Goal: Find contact information: Find contact information

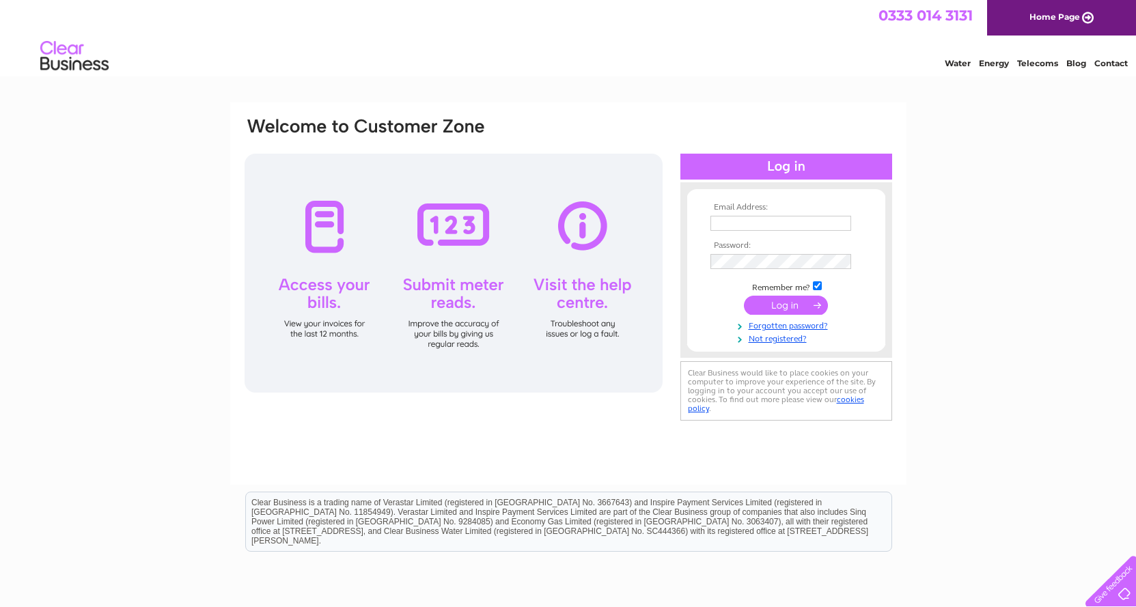
type input "accounts@lewtec.co.uk"
click at [797, 306] on input "submit" at bounding box center [786, 305] width 84 height 19
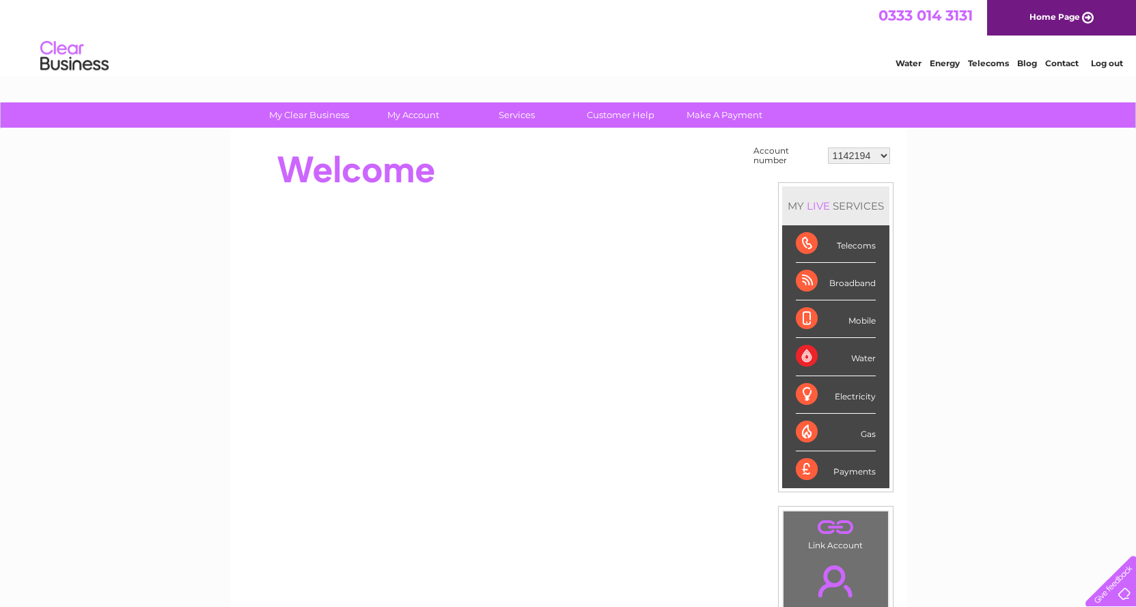
click at [882, 157] on select "1142194 30284744" at bounding box center [859, 156] width 62 height 16
select select "30284744"
click at [828, 148] on select "1142194 30284744" at bounding box center [859, 156] width 62 height 16
click at [610, 111] on link "Customer Help" at bounding box center [620, 114] width 113 height 25
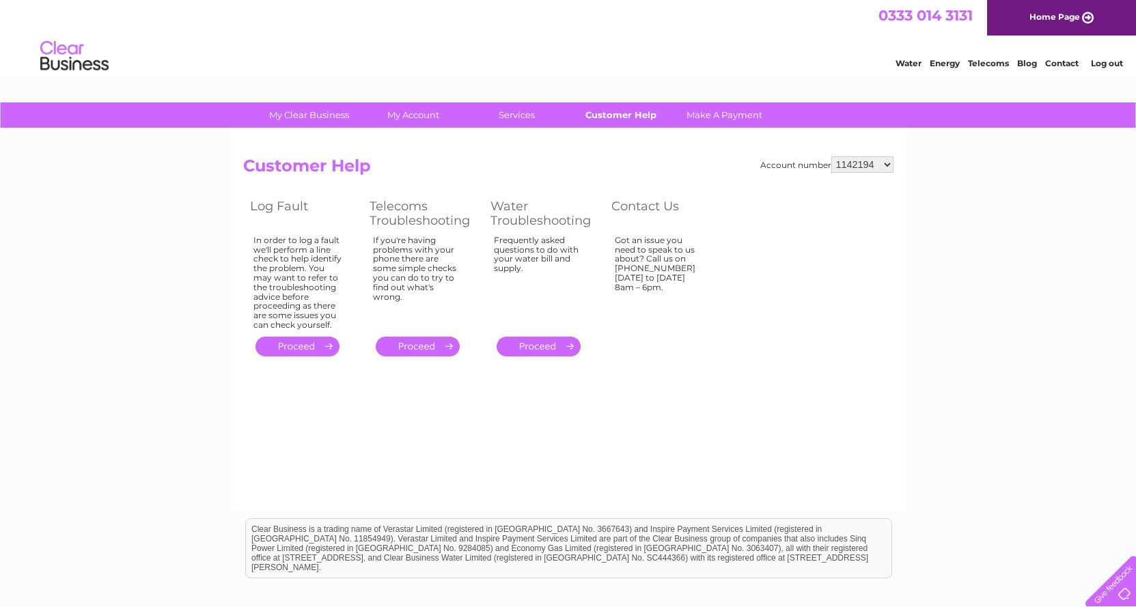
click at [596, 117] on link "Customer Help" at bounding box center [620, 114] width 113 height 25
click at [400, 345] on link "." at bounding box center [418, 347] width 84 height 20
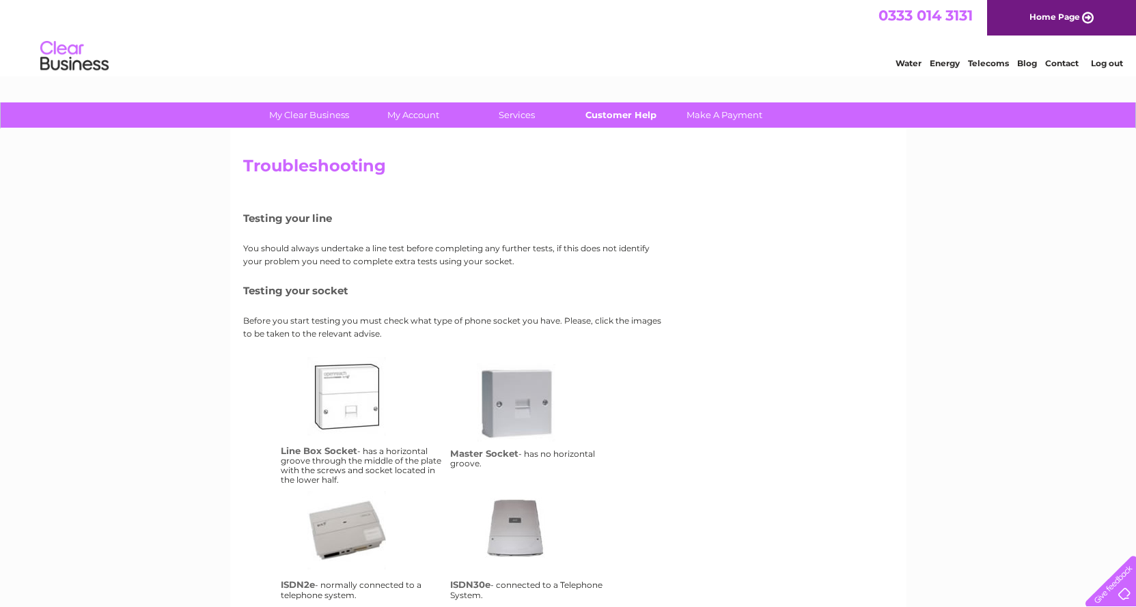
click at [594, 114] on link "Customer Help" at bounding box center [620, 114] width 113 height 25
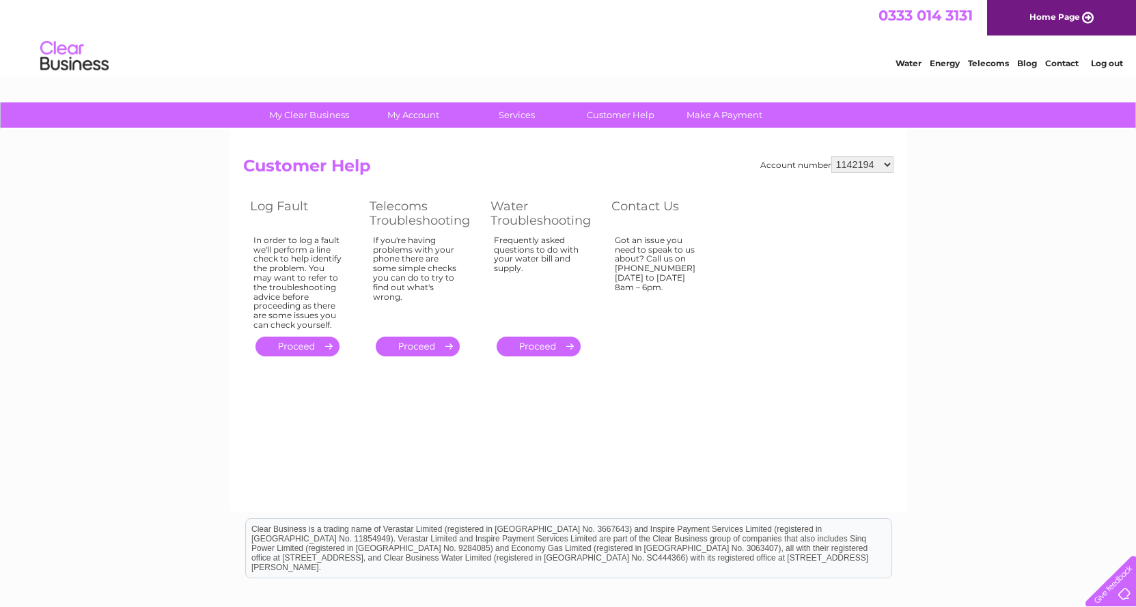
click at [1061, 68] on link "Contact" at bounding box center [1061, 63] width 33 height 10
